Goal: Task Accomplishment & Management: Complete application form

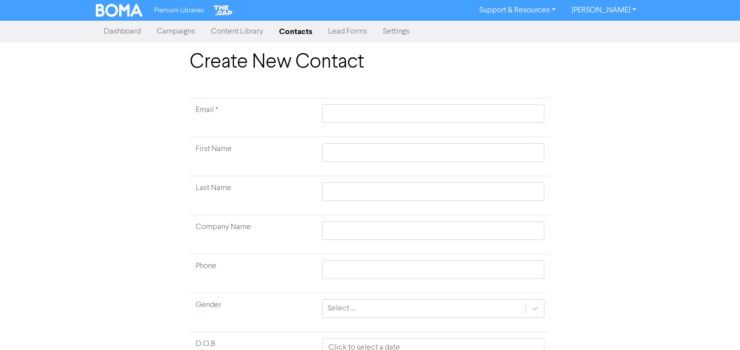
click at [290, 31] on link "Contacts" at bounding box center [295, 32] width 49 height 20
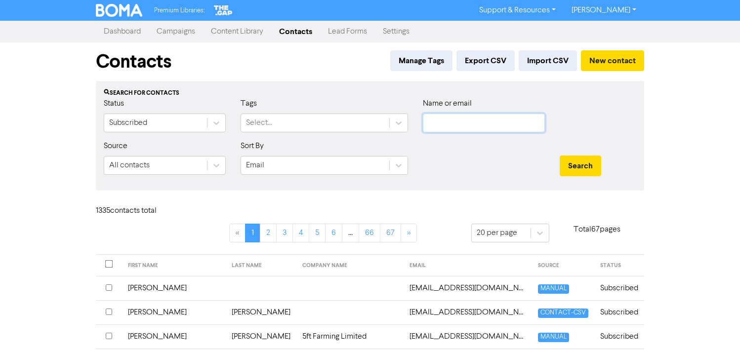
click at [493, 127] on input "text" at bounding box center [484, 123] width 122 height 19
type input "pilk"
click at [560, 156] on button "Search" at bounding box center [580, 166] width 41 height 21
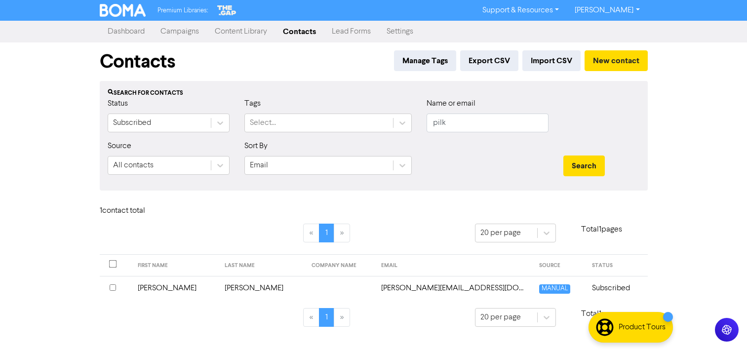
click at [114, 287] on input "checkbox" at bounding box center [113, 288] width 6 height 6
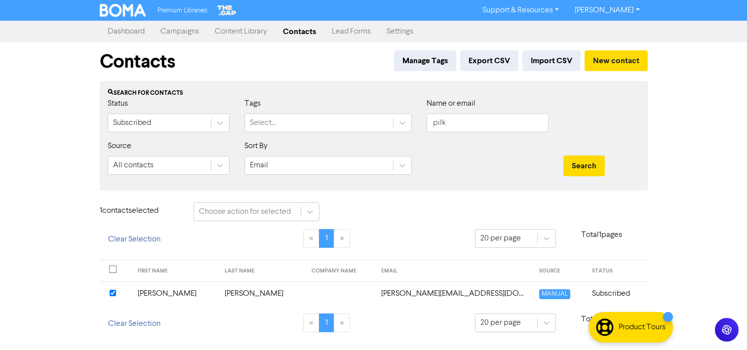
click at [306, 297] on td at bounding box center [341, 294] width 70 height 24
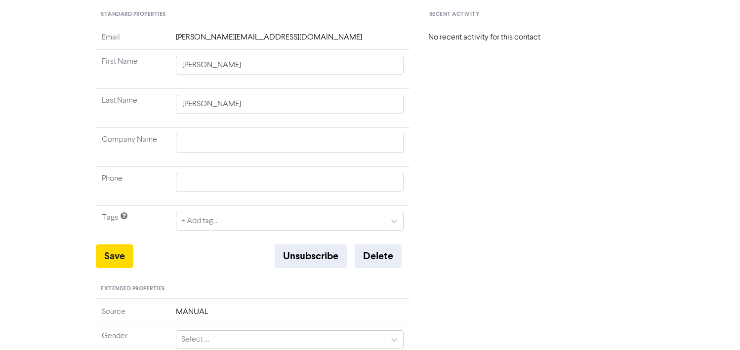
scroll to position [247, 0]
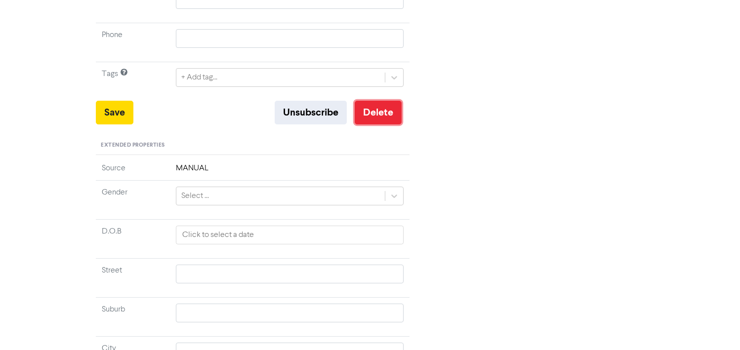
click at [373, 109] on button "Delete" at bounding box center [378, 113] width 47 height 24
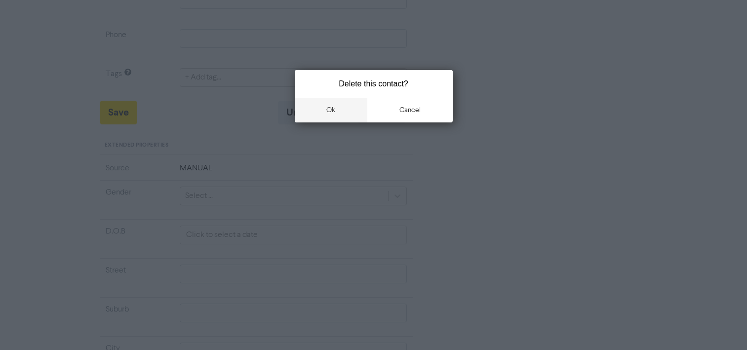
click at [337, 99] on button "ok" at bounding box center [331, 110] width 73 height 25
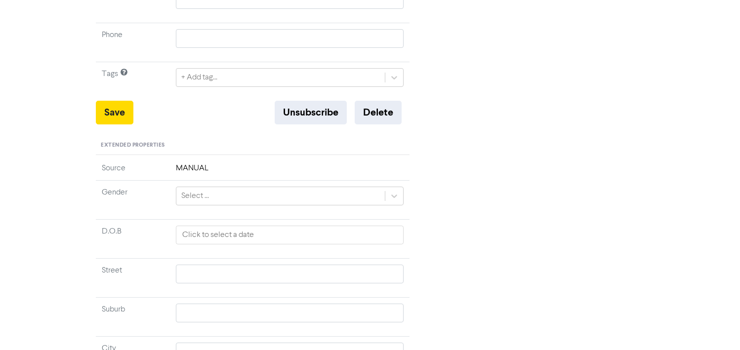
scroll to position [0, 0]
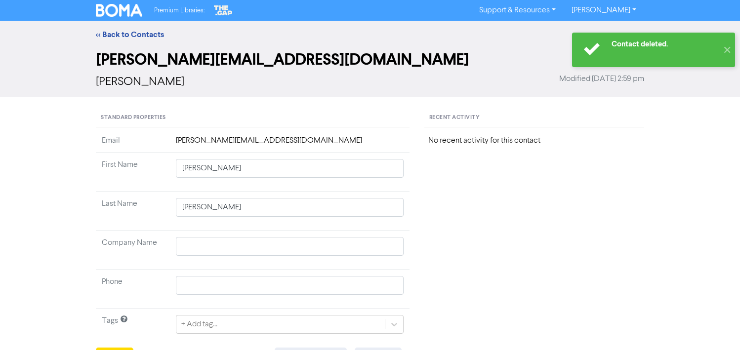
click at [118, 40] on div "<< Back to Contacts" at bounding box center [369, 35] width 563 height 12
click at [127, 34] on link "<< Back to Contacts" at bounding box center [130, 35] width 68 height 10
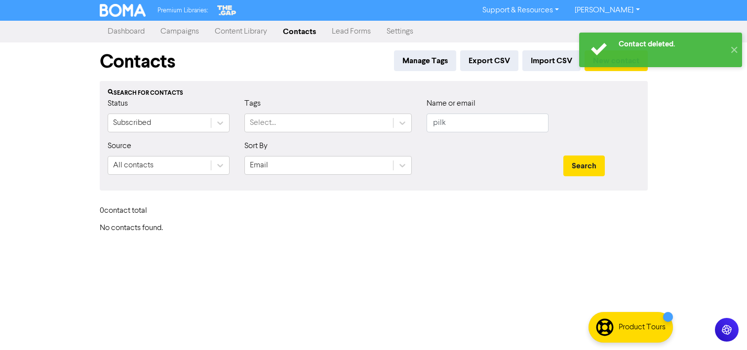
click at [295, 28] on link "Contacts" at bounding box center [299, 32] width 49 height 20
click at [293, 28] on link "Contacts" at bounding box center [299, 32] width 49 height 20
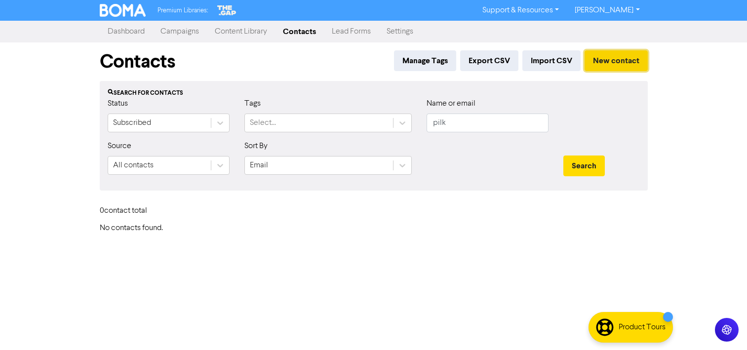
click at [636, 59] on button "New contact" at bounding box center [616, 60] width 63 height 21
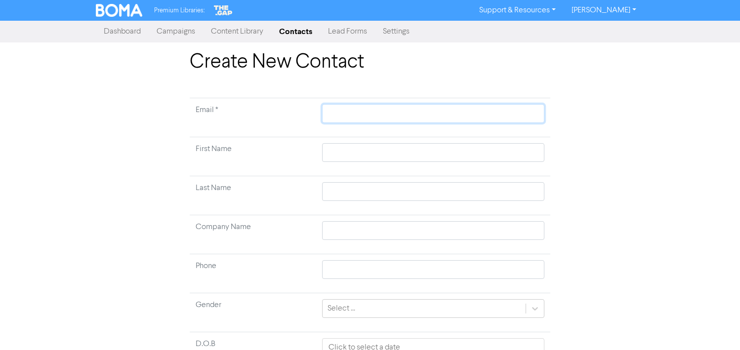
click at [362, 111] on input "text" at bounding box center [433, 113] width 222 height 19
paste input "[PERSON_NAME][EMAIL_ADDRESS][DOMAIN_NAME]"
type input "[PERSON_NAME][EMAIL_ADDRESS][DOMAIN_NAME]"
click at [370, 139] on td at bounding box center [433, 156] width 234 height 39
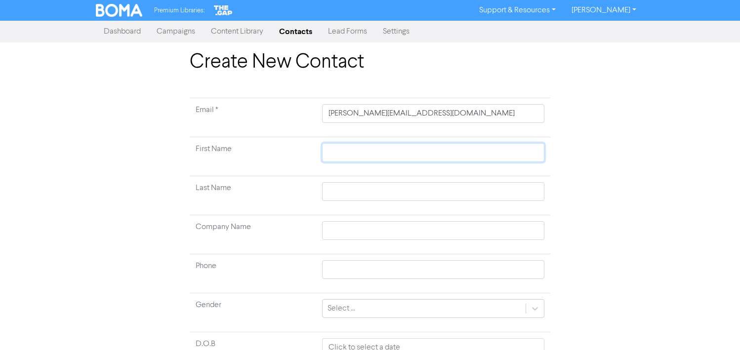
click at [370, 145] on input "text" at bounding box center [433, 152] width 222 height 19
type input "T"
type input "R"
type input "Re"
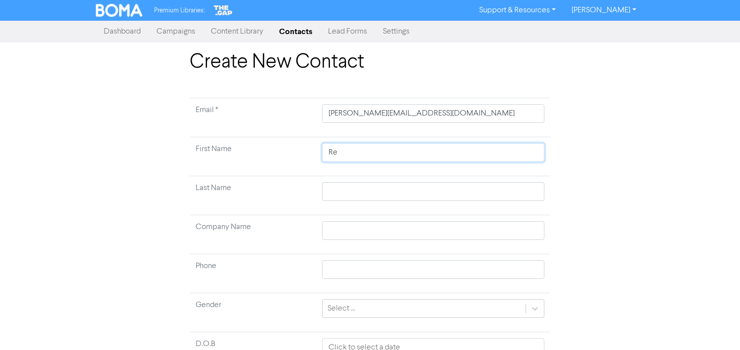
type input "Ren"
type input "[PERSON_NAME]"
type input "P"
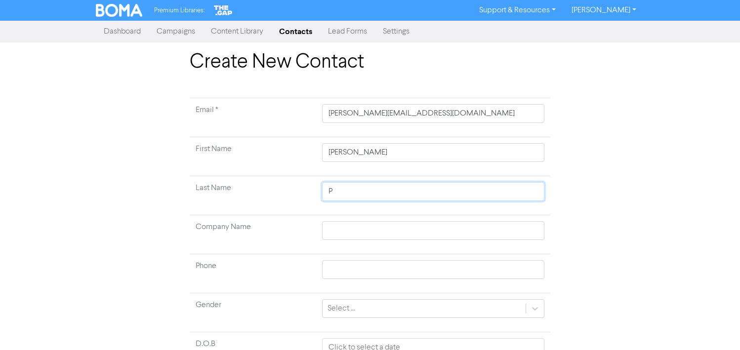
type input "Pi"
type input "Pil"
type input "Pilk"
type input "Pilki"
type input "Pilkin"
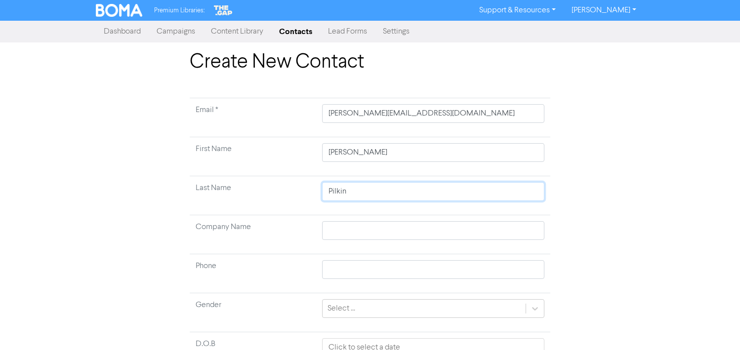
type input "Pilking"
type input "Pilkingto"
type input "[PERSON_NAME]"
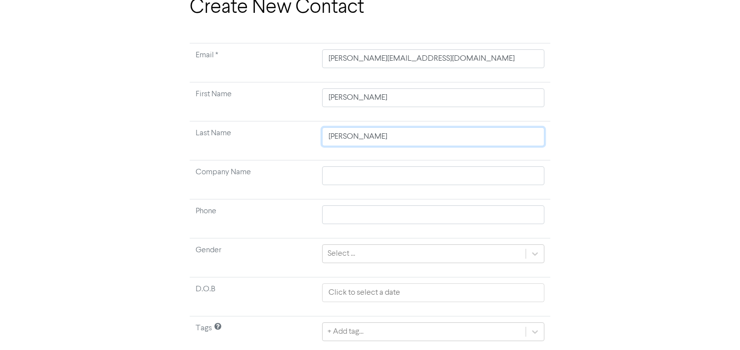
scroll to position [88, 0]
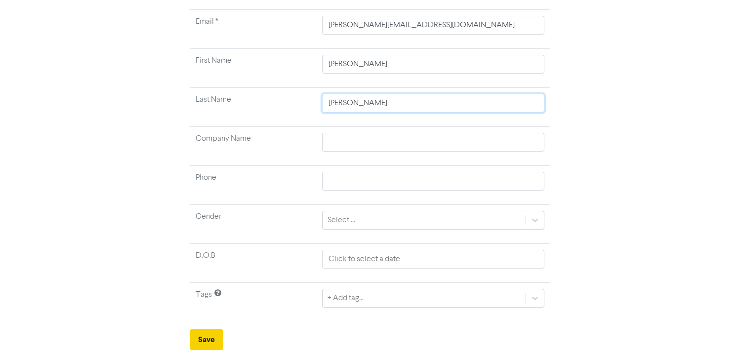
type input "[PERSON_NAME]"
click at [211, 333] on button "Save" at bounding box center [207, 339] width 34 height 21
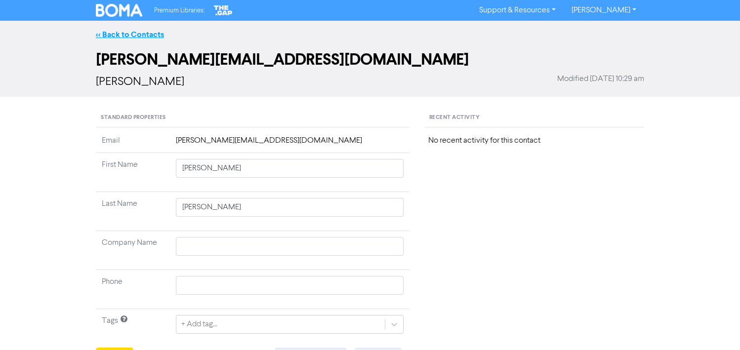
click at [106, 33] on link "<< Back to Contacts" at bounding box center [130, 35] width 68 height 10
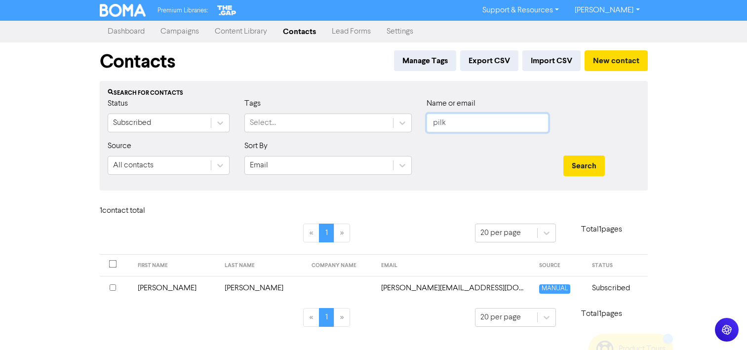
click at [456, 121] on input "pilk" at bounding box center [488, 123] width 122 height 19
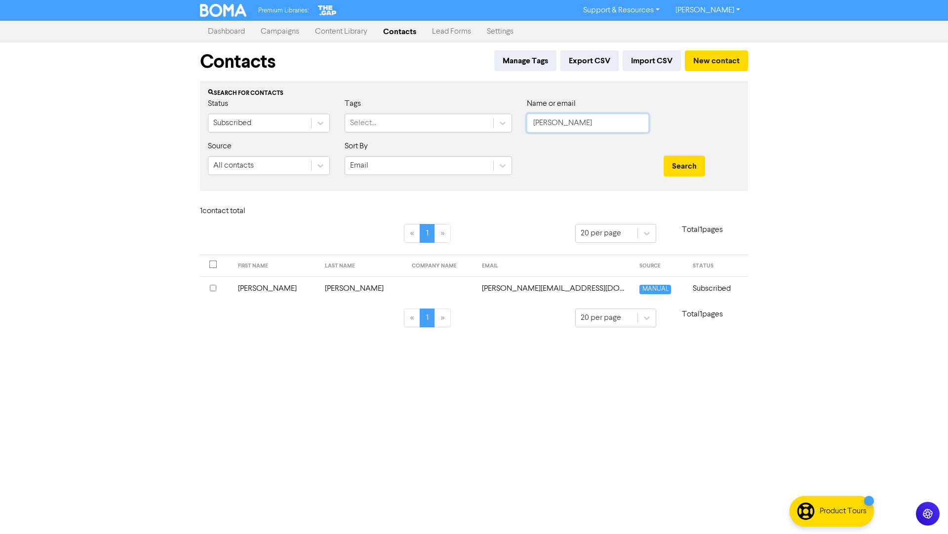
type input "[PERSON_NAME]"
click at [664, 156] on button "Search" at bounding box center [684, 166] width 41 height 21
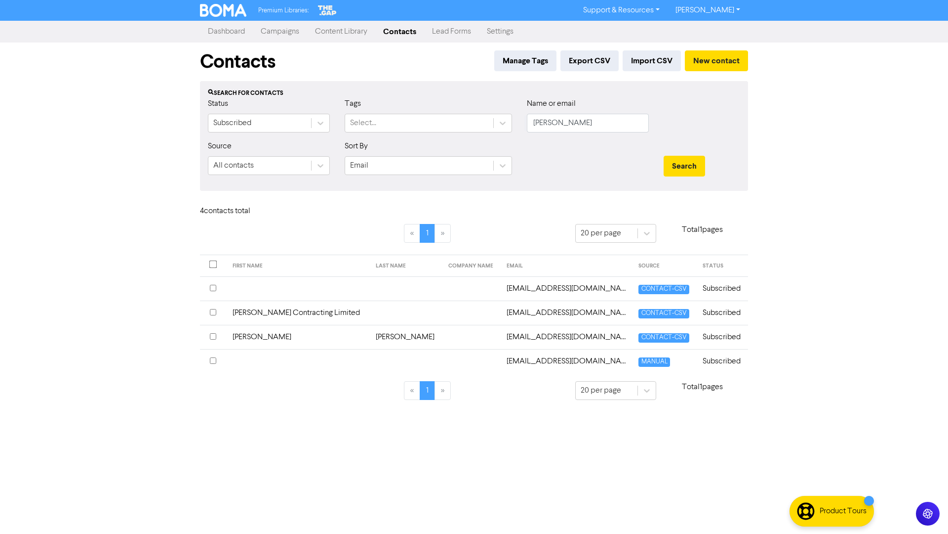
click at [725, 341] on td "Subscribed" at bounding box center [722, 337] width 51 height 24
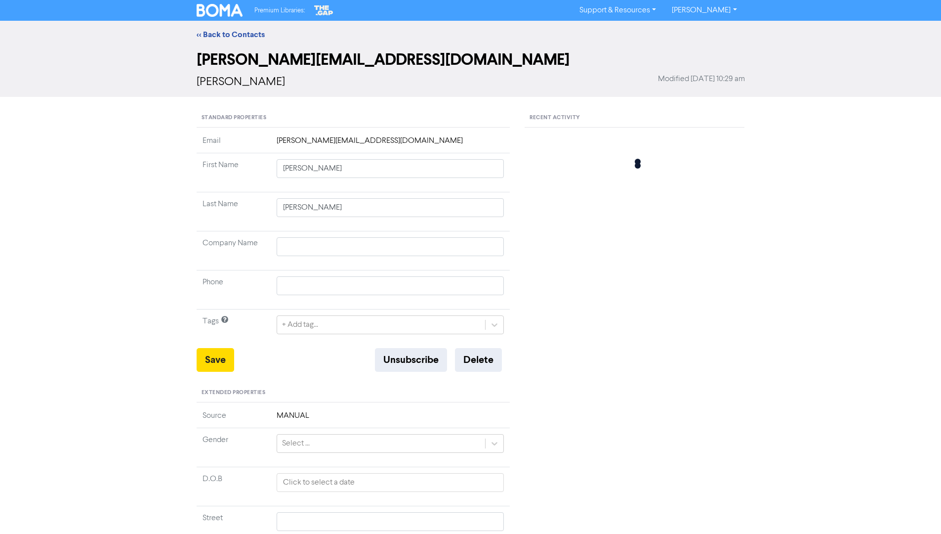
type input "[PERSON_NAME]"
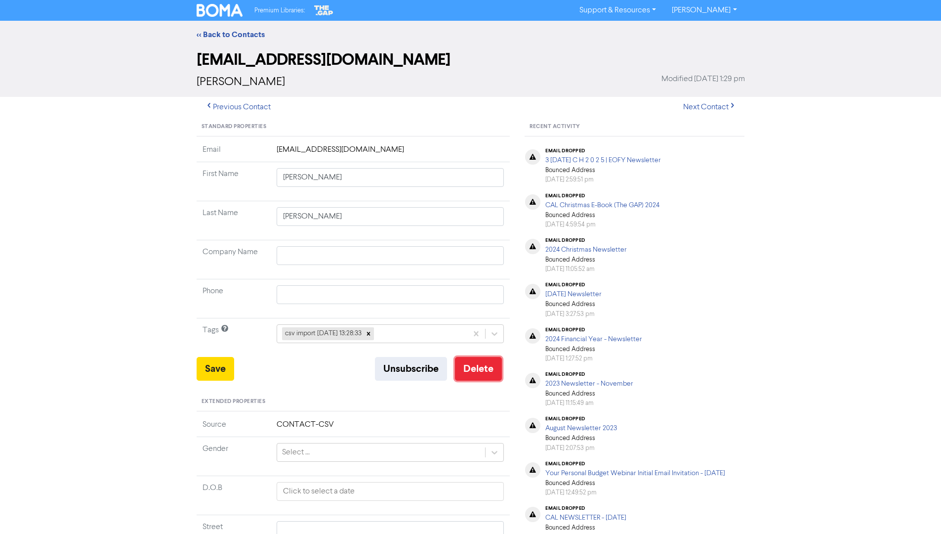
click at [478, 350] on button "Delete" at bounding box center [478, 369] width 47 height 24
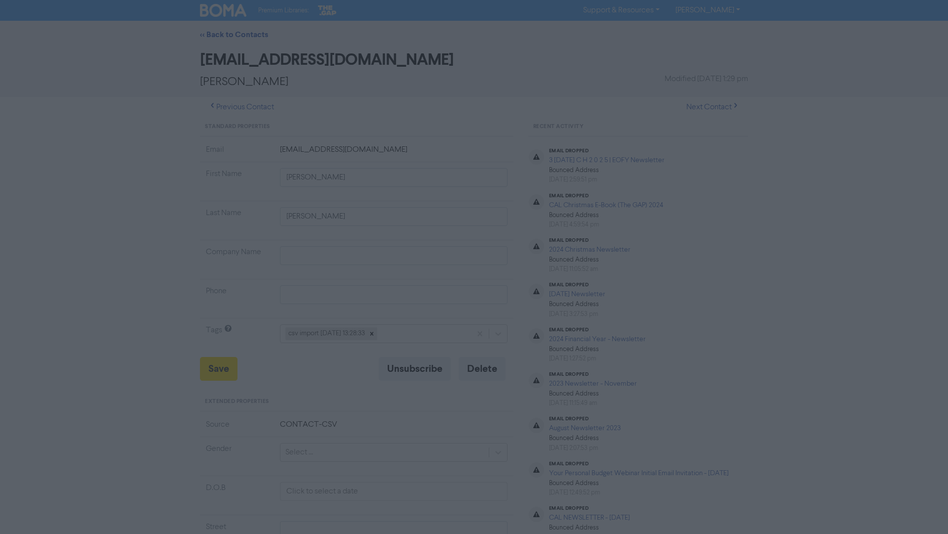
click at [431, 149] on button "ok" at bounding box center [431, 146] width 73 height 25
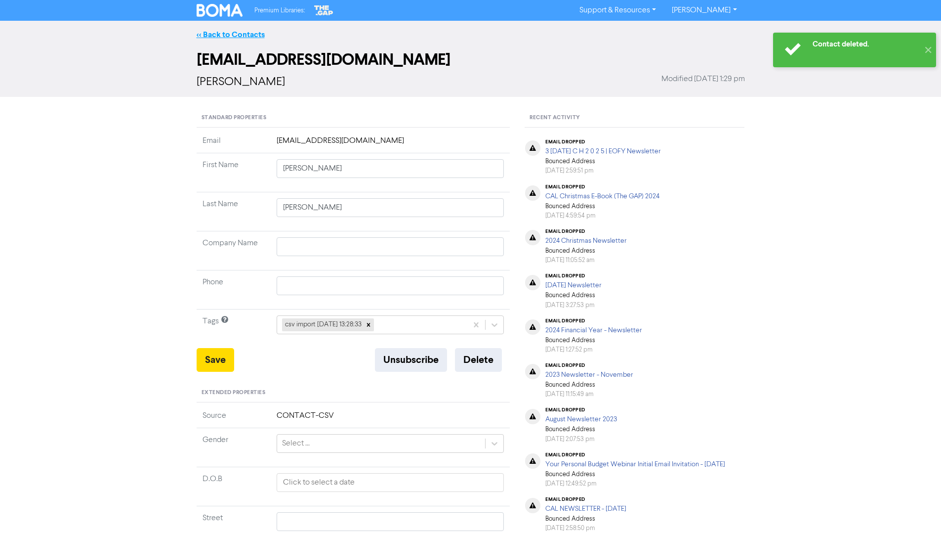
click at [237, 32] on link "<< Back to Contacts" at bounding box center [231, 35] width 68 height 10
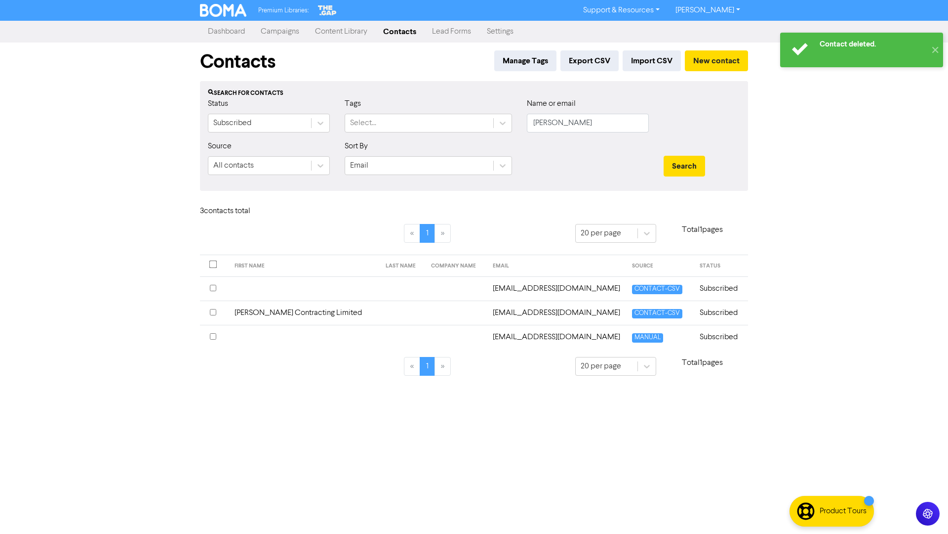
click at [403, 31] on link "Contacts" at bounding box center [399, 32] width 49 height 20
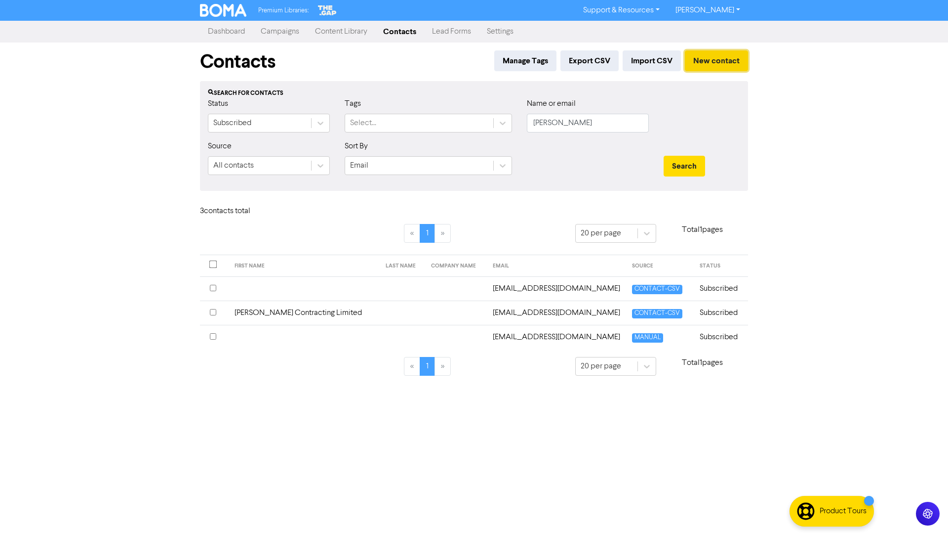
click at [712, 62] on button "New contact" at bounding box center [716, 60] width 63 height 21
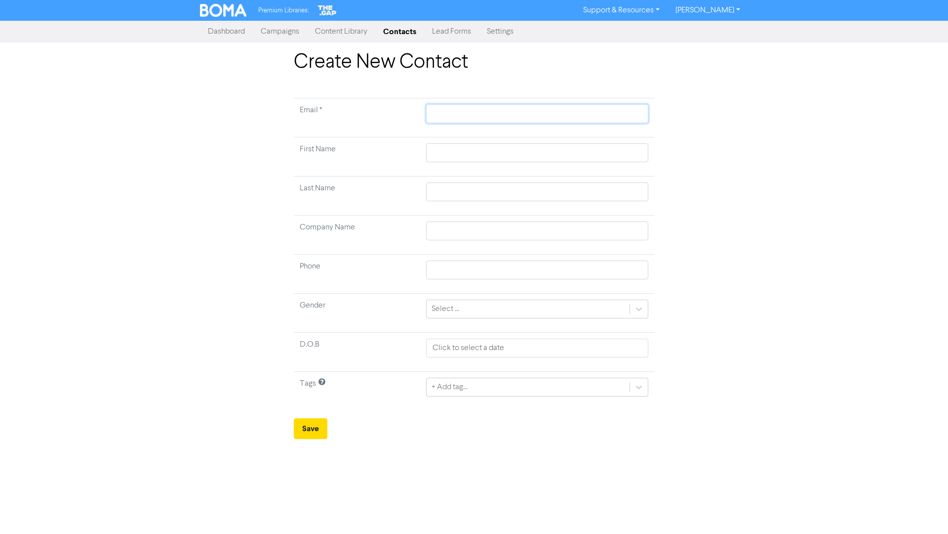
click at [453, 107] on input "text" at bounding box center [537, 113] width 222 height 19
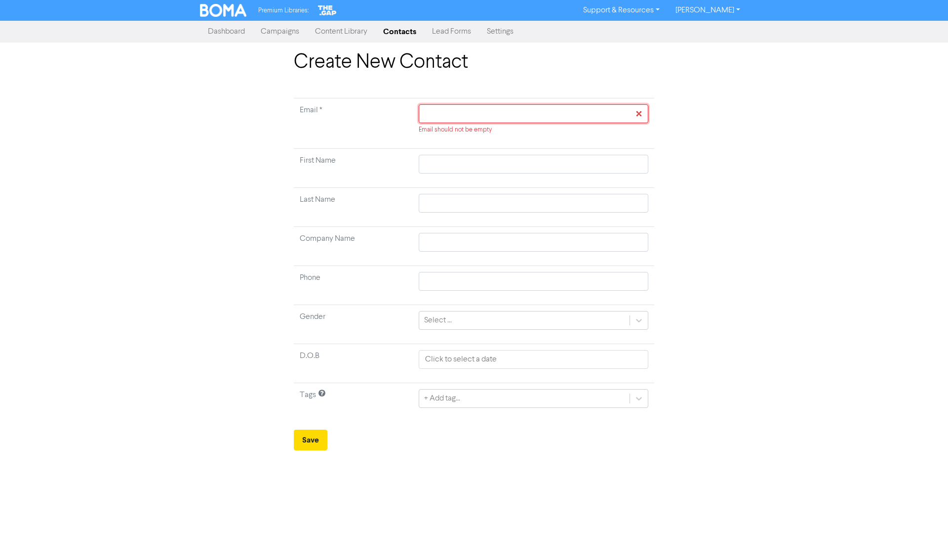
drag, startPoint x: 444, startPoint y: 103, endPoint x: 427, endPoint y: 110, distance: 17.9
click at [426, 110] on input "text" at bounding box center [534, 113] width 230 height 19
paste input "[EMAIL_ADDRESS][DOMAIN_NAME]"
type input "[EMAIL_ADDRESS][DOMAIN_NAME]"
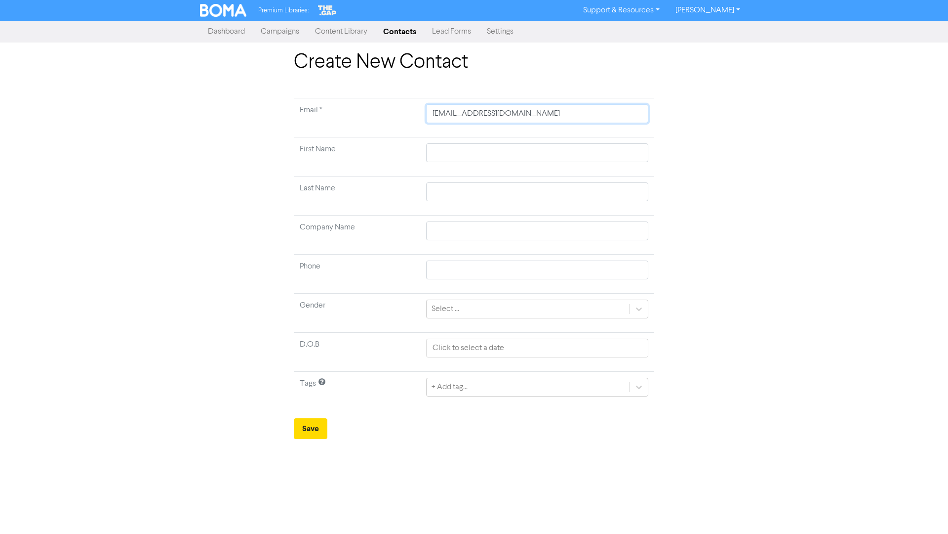
type input "[EMAIL_ADDRESS][DOMAIN_NAME]"
click at [443, 151] on input "text" at bounding box center [537, 152] width 222 height 19
type input "l"
type input "[PERSON_NAME]"
type input "lAUR"
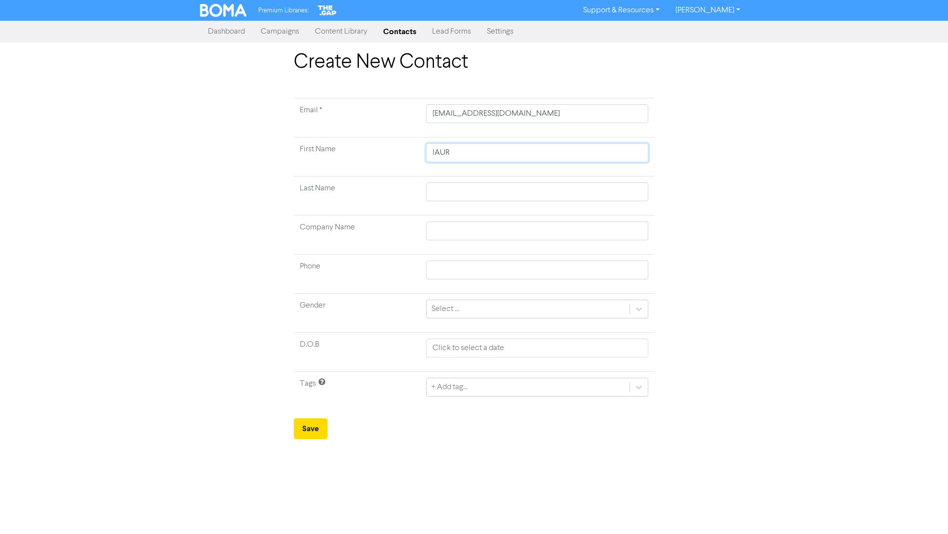
type input "[PERSON_NAME]"
click at [462, 184] on input "text" at bounding box center [537, 191] width 222 height 19
type input "k"
type input "kE"
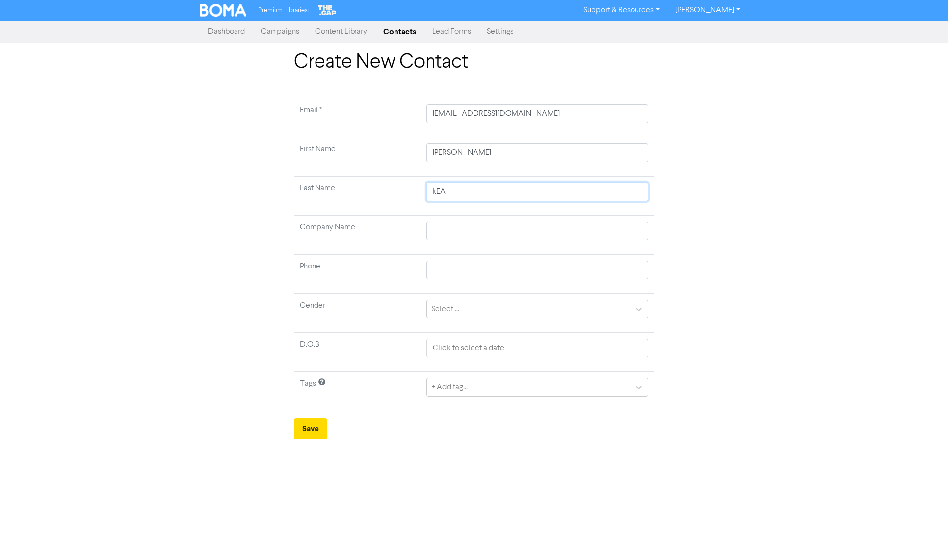
type input "[PERSON_NAME]"
type input "kEARNM"
type input "kEARNME"
type input "kEARNMEY"
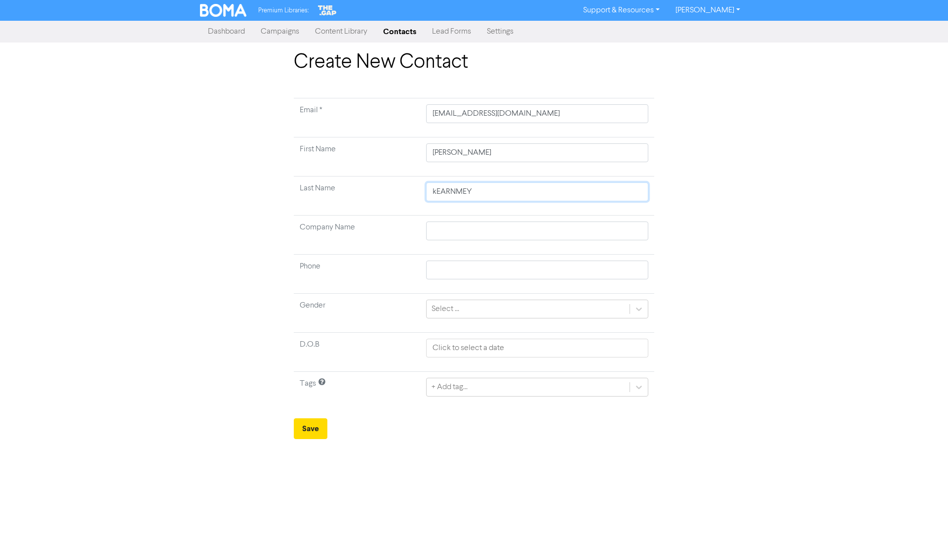
type input "kEARNME"
type input "kEARNM"
type input "[PERSON_NAME]"
type input "kEA"
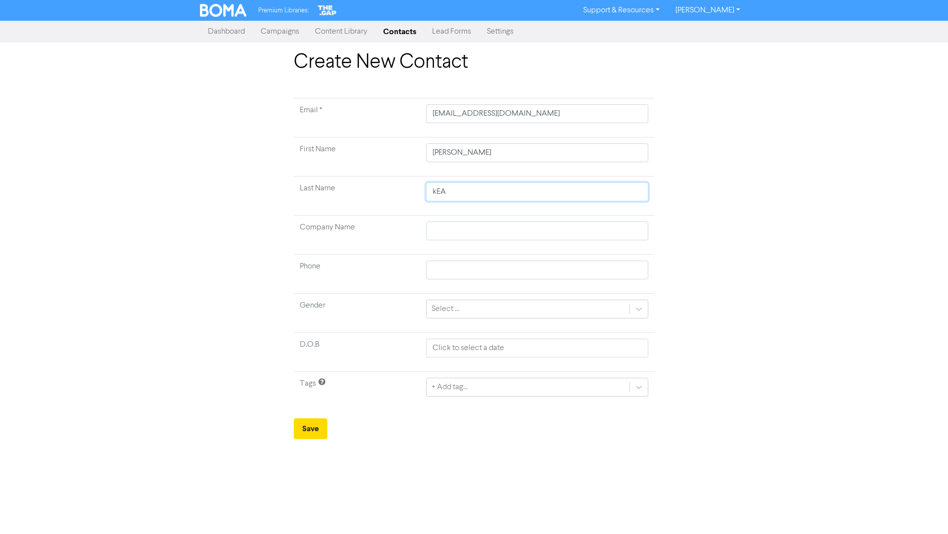
type input "kE"
type input "k"
type input "K"
type input "Ke"
type input "Kea"
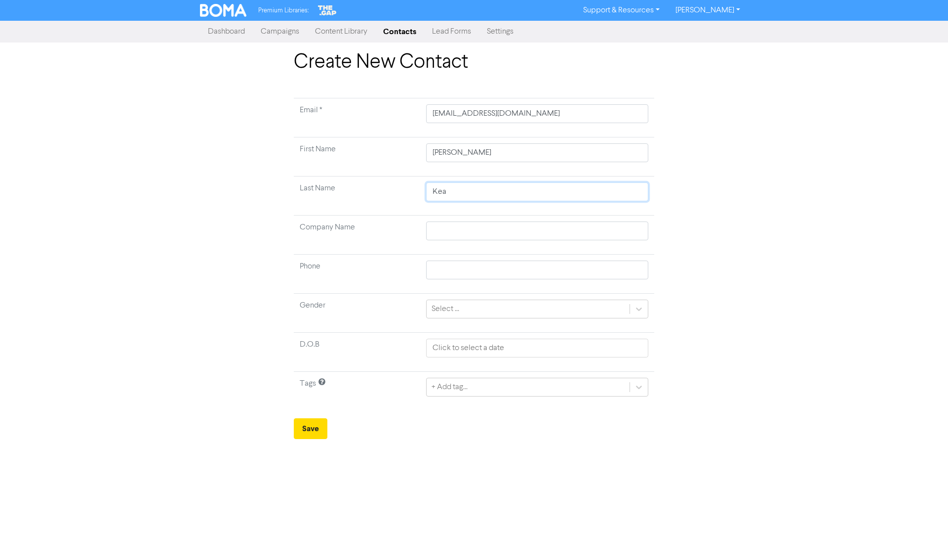
type input "[PERSON_NAME]"
type input "Kearne"
type input "[PERSON_NAME]"
click at [316, 350] on button "Save" at bounding box center [311, 428] width 34 height 21
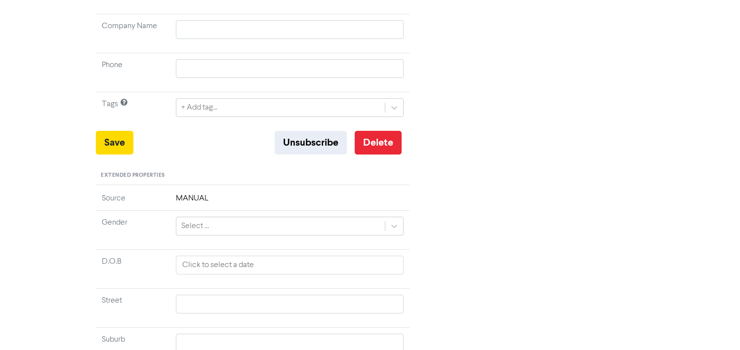
scroll to position [181, 0]
